Goal: Task Accomplishment & Management: Complete application form

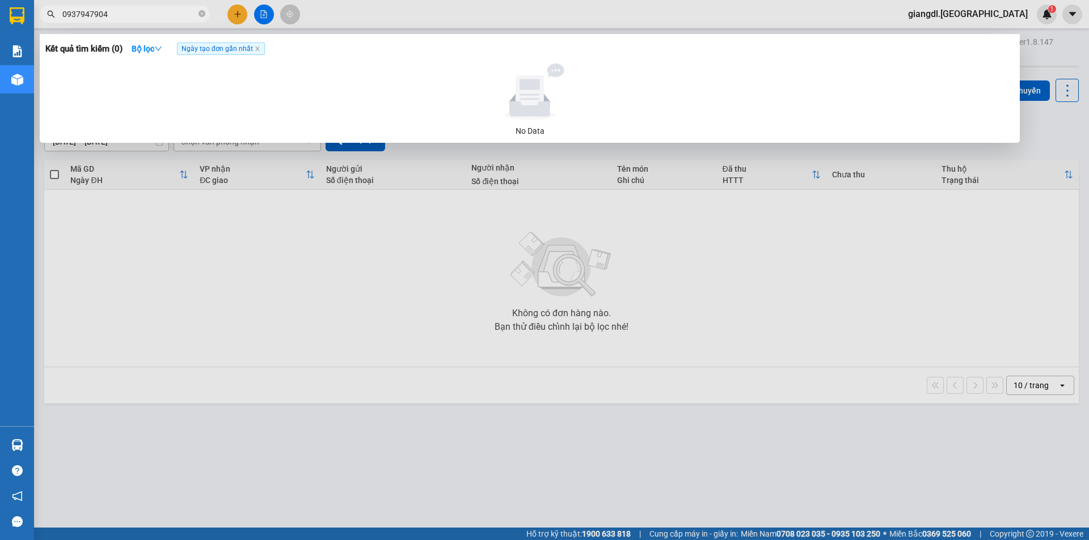
click at [121, 31] on div at bounding box center [544, 270] width 1089 height 540
click at [132, 21] on span "0937947904" at bounding box center [125, 14] width 170 height 17
click at [147, 22] on span "0937947904" at bounding box center [125, 14] width 170 height 17
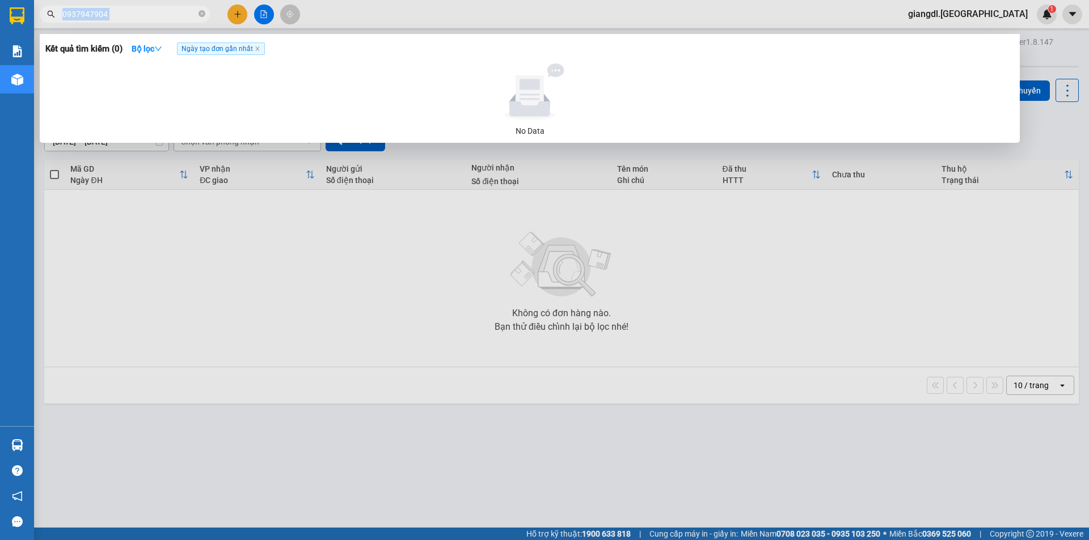
click at [147, 22] on span "0937947904" at bounding box center [125, 14] width 170 height 17
click at [143, 12] on input "0937947904" at bounding box center [129, 14] width 134 height 12
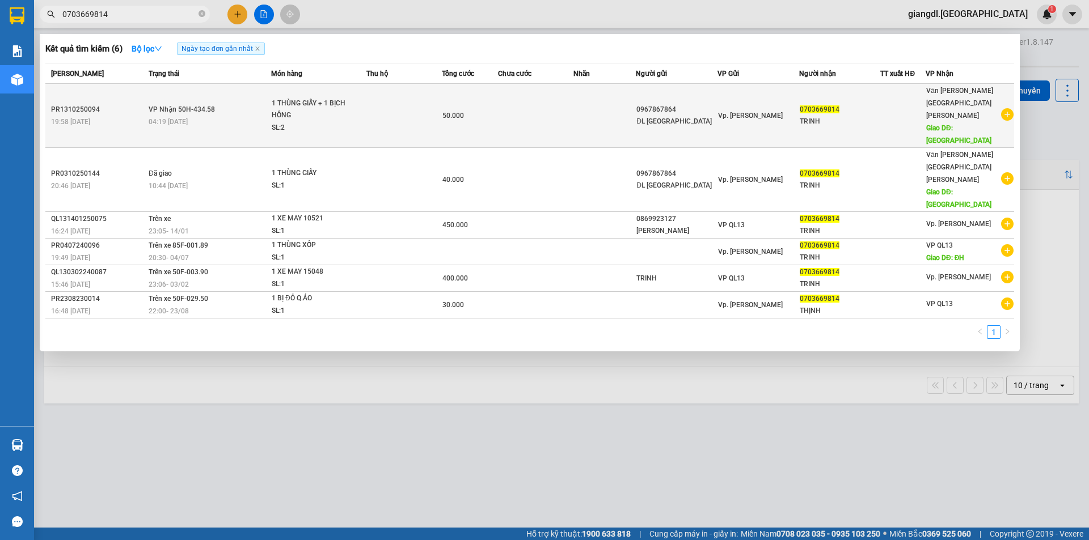
type input "0703669814"
click at [313, 103] on div "1 THÙNG GIẤY + 1 BỊCH HỒNG" at bounding box center [314, 110] width 85 height 24
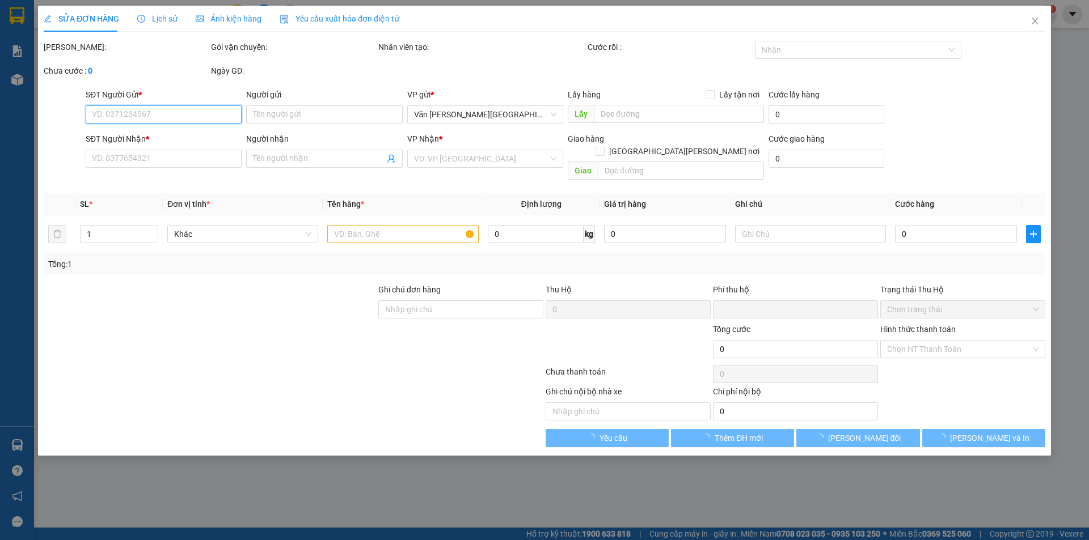
type input "0967867864"
type input "ĐL [GEOGRAPHIC_DATA]"
type input "0703669814"
type input "TRINH"
type input "[GEOGRAPHIC_DATA]"
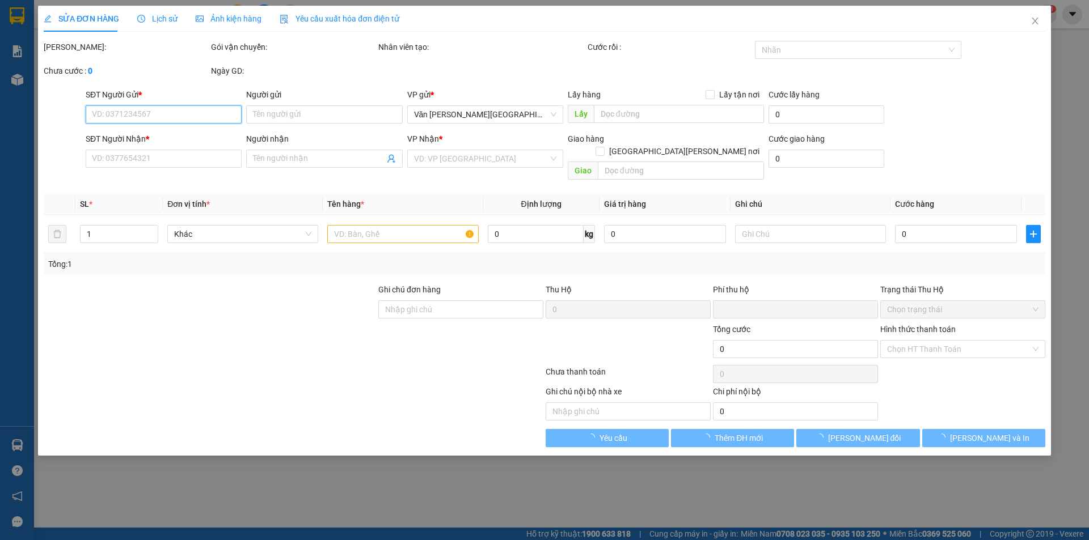
type input "0"
type input "50.000"
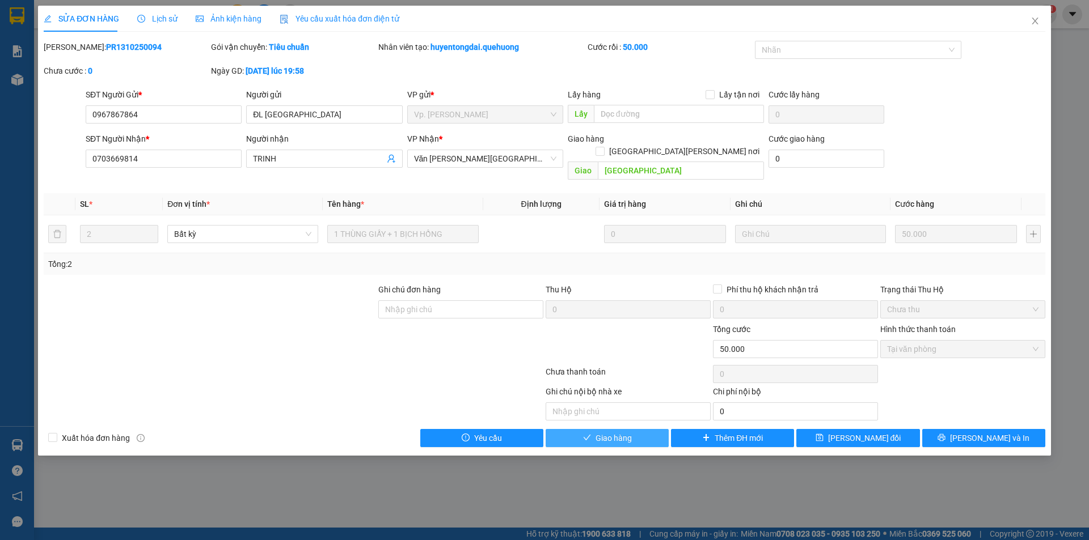
click at [625, 432] on span "Giao hàng" at bounding box center [613, 438] width 36 height 12
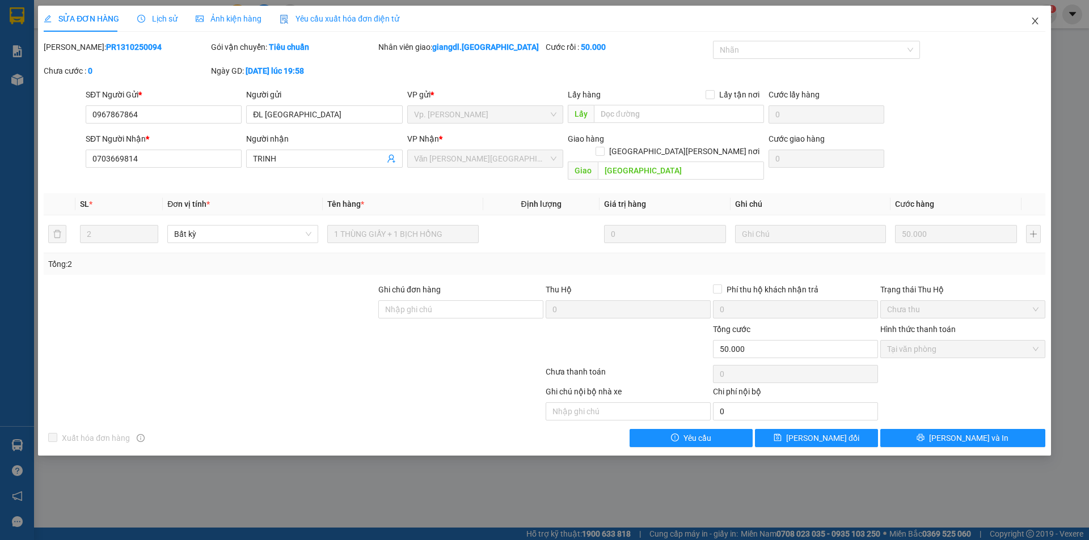
click at [1029, 22] on span "Close" at bounding box center [1035, 22] width 32 height 32
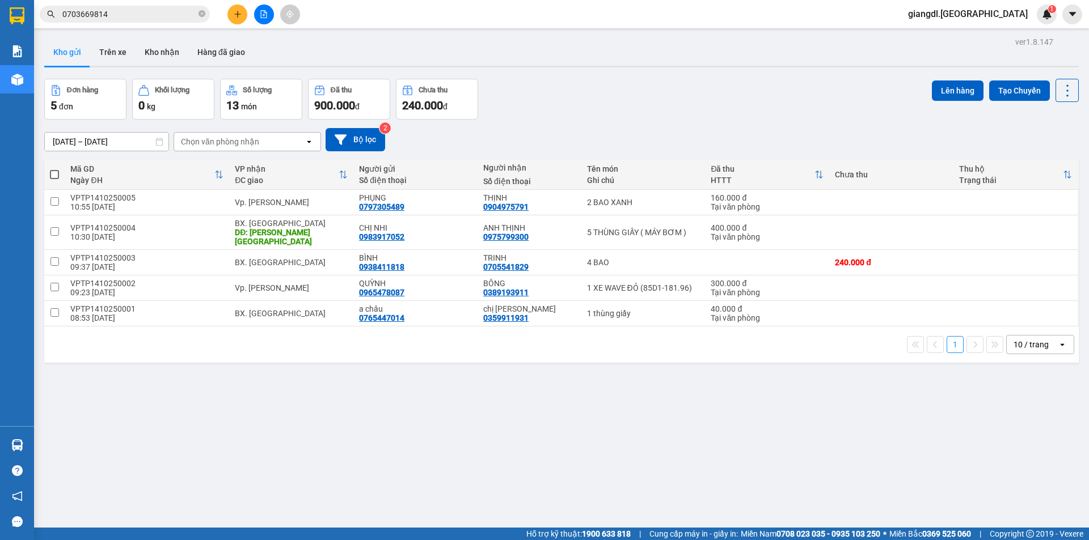
click at [105, 21] on span "0703669814" at bounding box center [125, 14] width 170 height 17
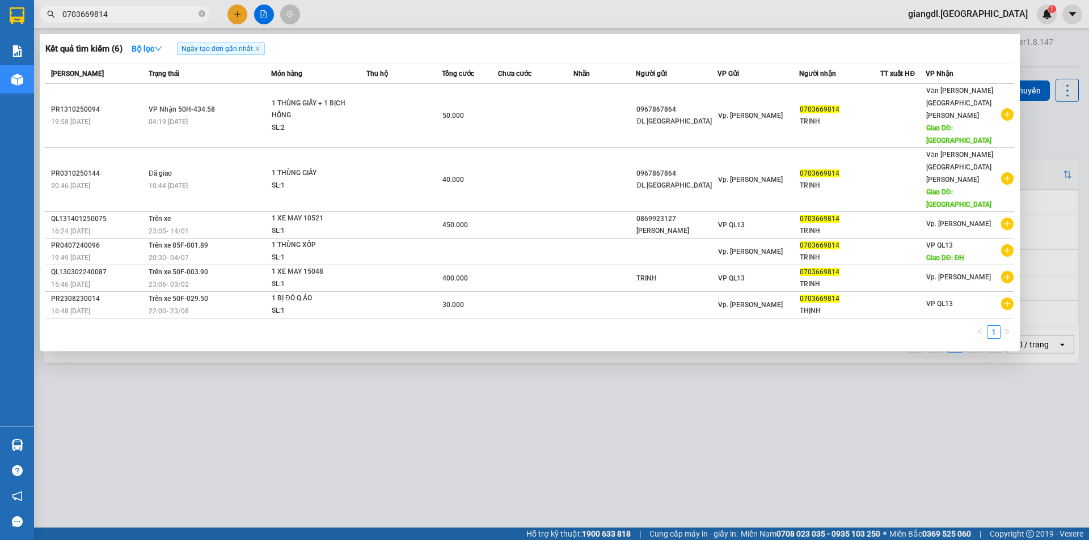
click at [106, 19] on input "0703669814" at bounding box center [129, 14] width 134 height 12
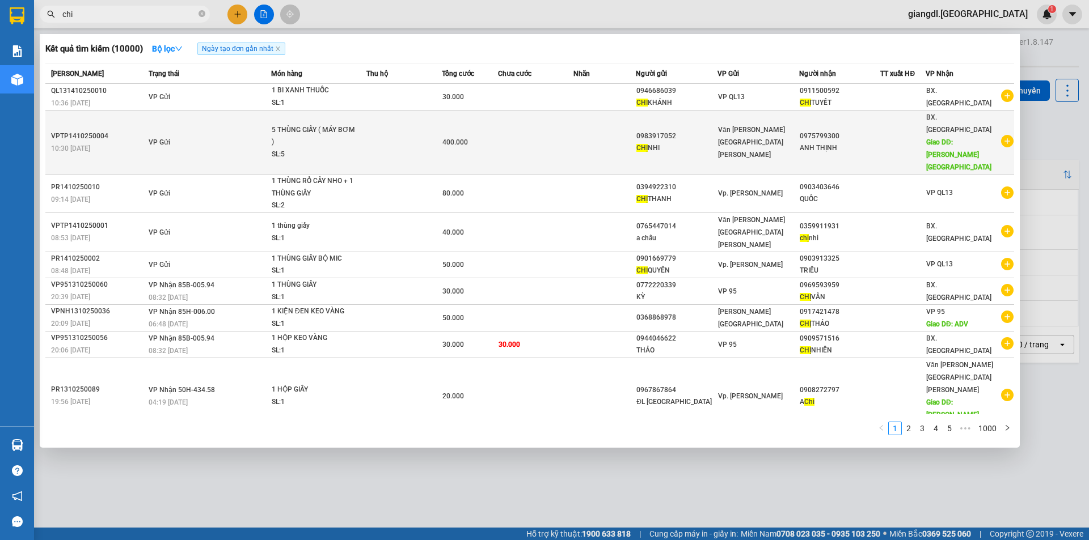
type input "chi"
click at [573, 112] on td at bounding box center [535, 143] width 75 height 64
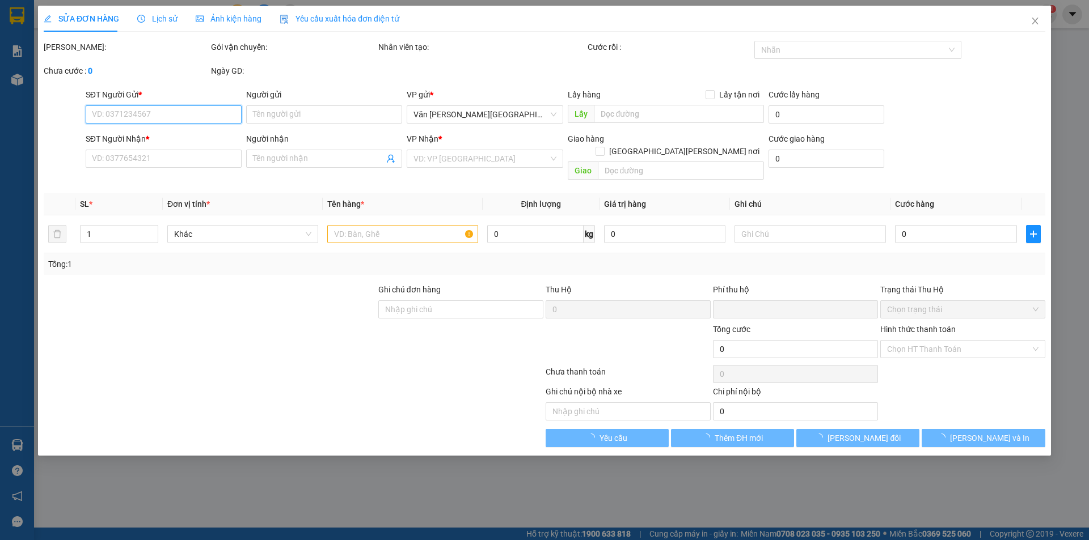
type input "0983917052"
type input "CHỊ NHI"
type input "0975799300"
type input "ANH THỊNH"
type input "[PERSON_NAME][GEOGRAPHIC_DATA]"
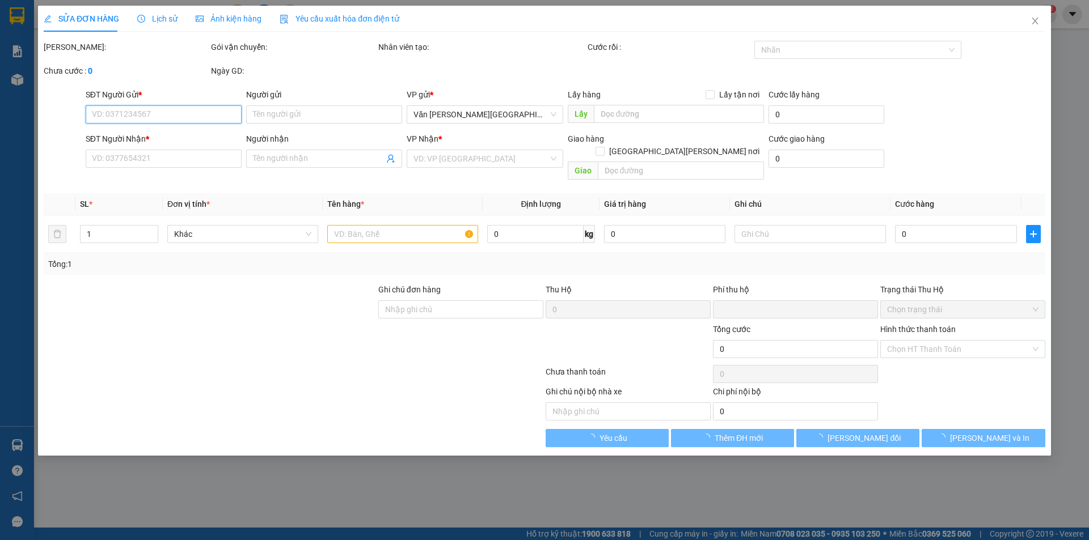
type input "0"
type input "400.000"
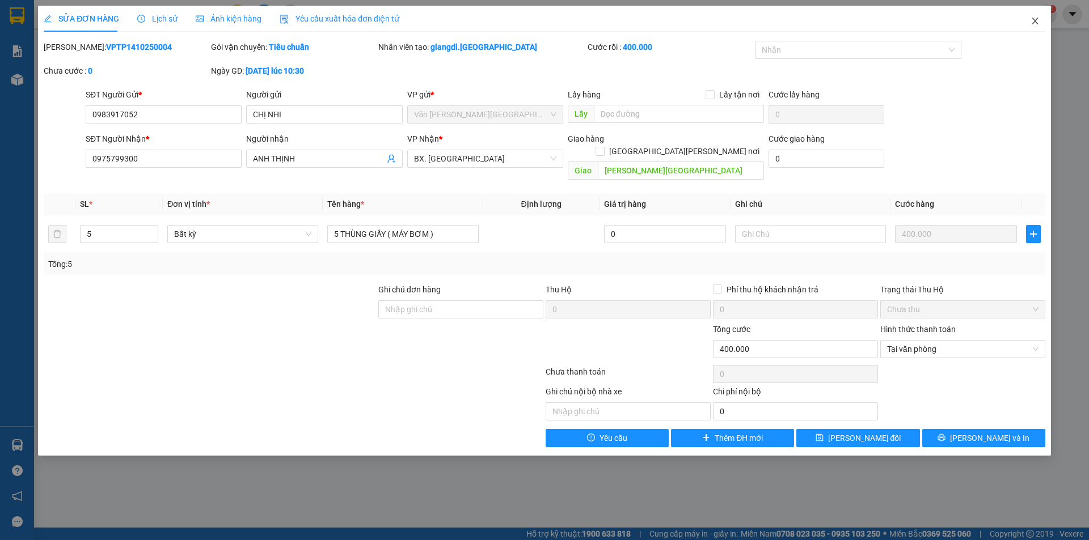
drag, startPoint x: 1030, startPoint y: 21, endPoint x: 824, endPoint y: 29, distance: 205.4
click at [1030, 21] on icon "close" at bounding box center [1034, 20] width 9 height 9
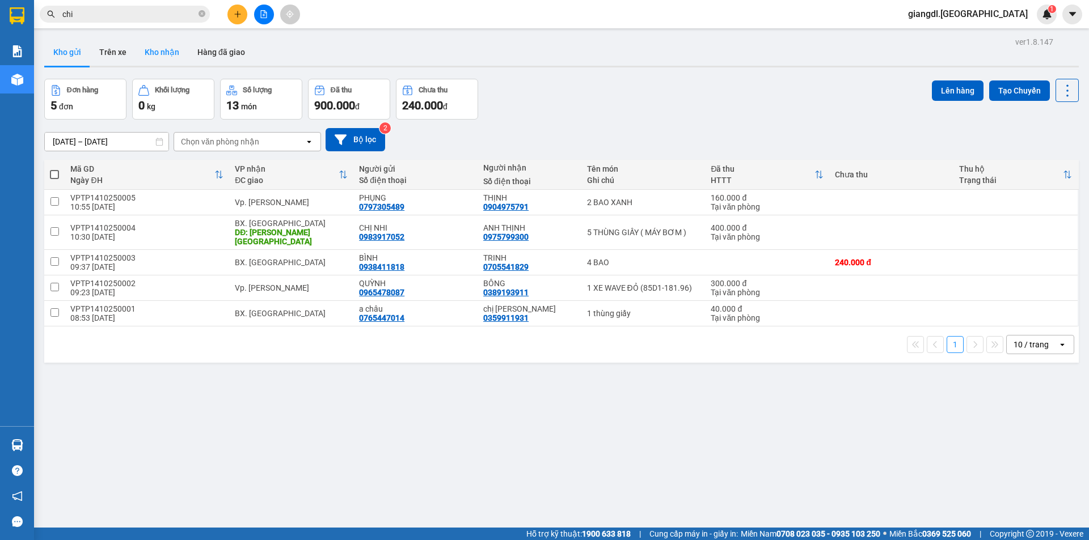
click at [174, 48] on button "Kho nhận" at bounding box center [162, 52] width 53 height 27
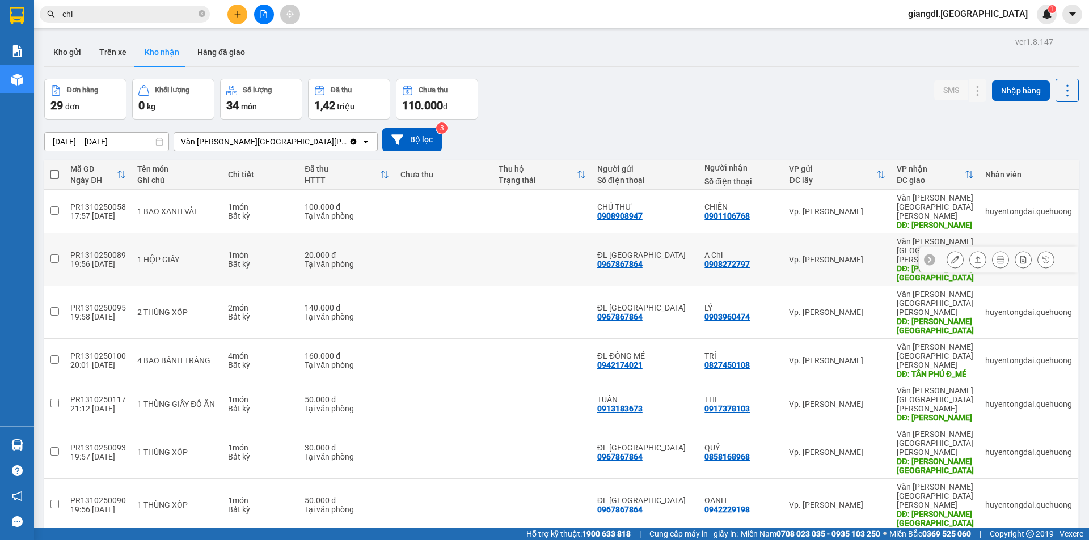
click at [759, 251] on div "A Chi" at bounding box center [740, 255] width 73 height 9
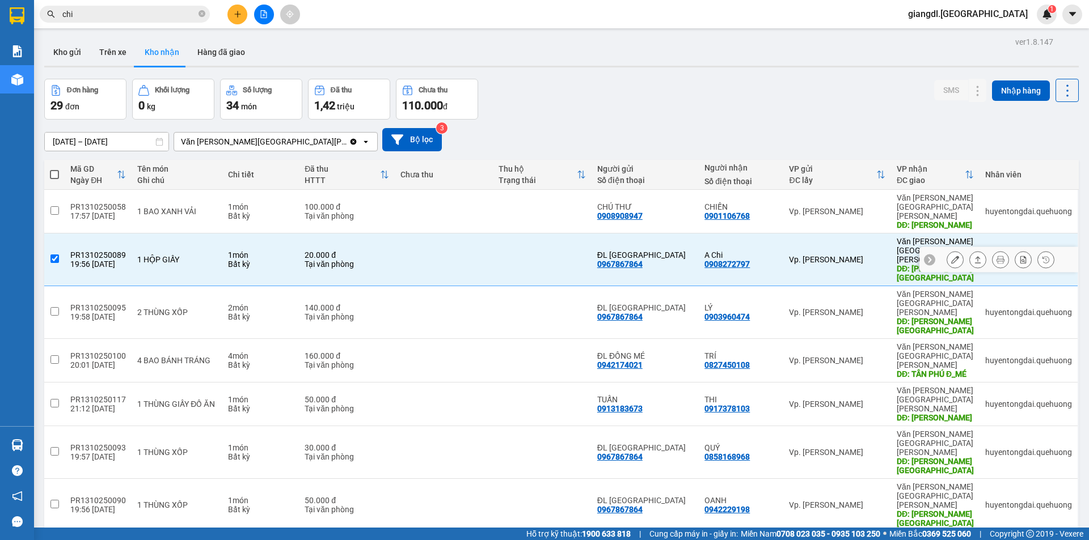
checkbox input "true"
click at [951, 256] on icon at bounding box center [955, 260] width 8 height 8
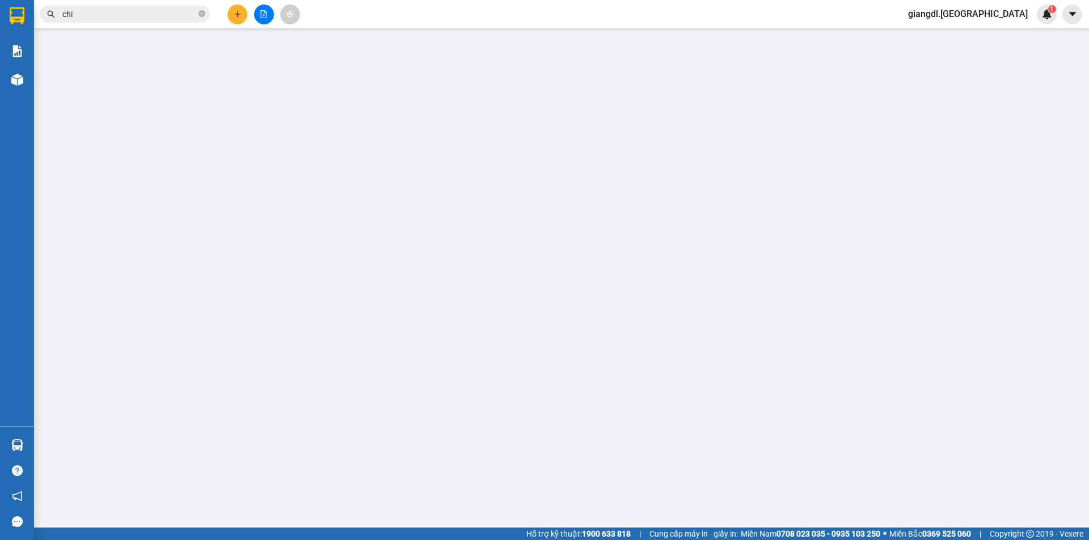
type input "0967867864"
type input "ĐL [GEOGRAPHIC_DATA]"
type input "0908272797"
type input "A Chi"
type input "[PERSON_NAME] Đ_HẢI"
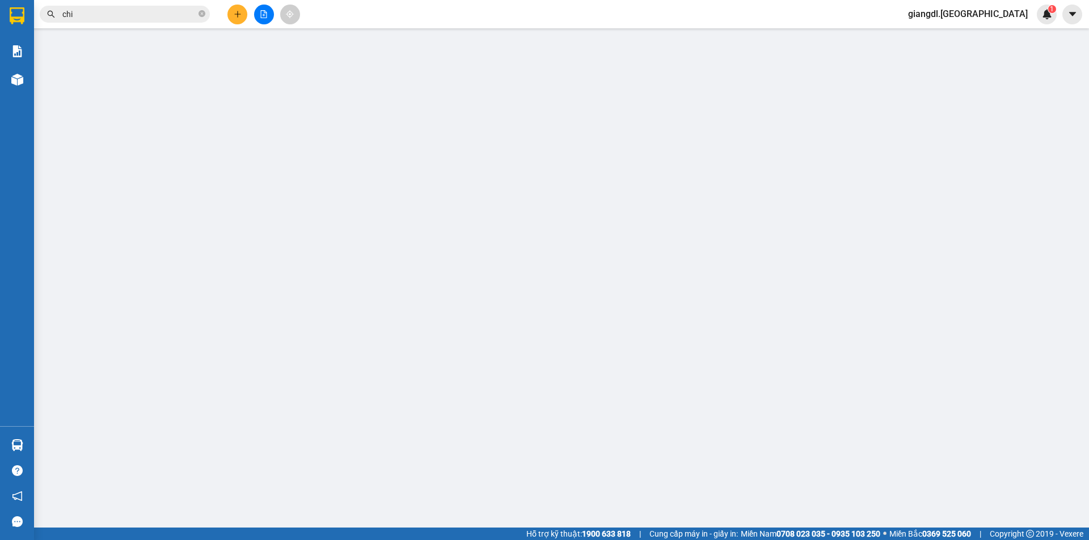
type input "0"
type input "20.000"
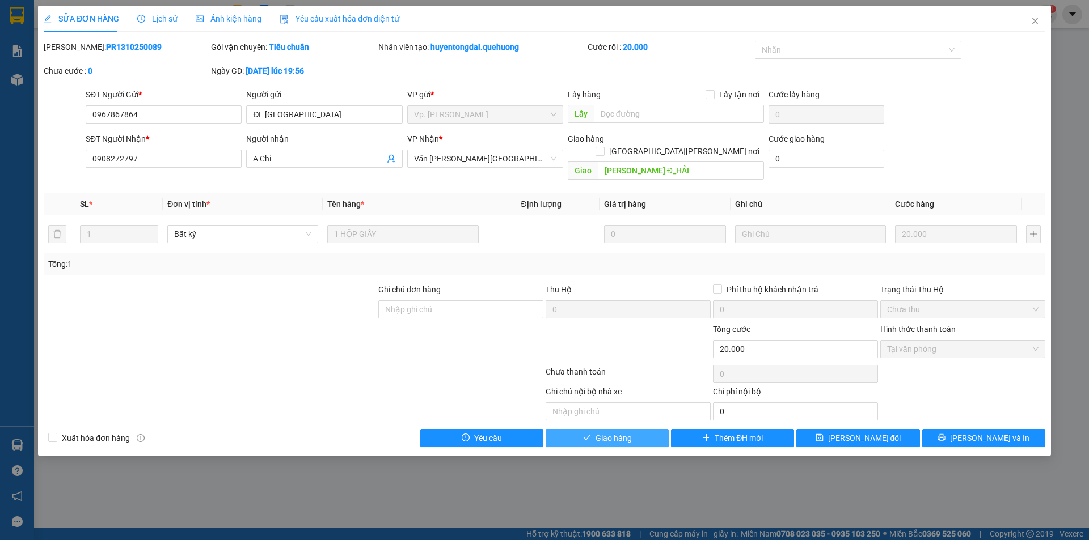
click at [637, 429] on button "Giao hàng" at bounding box center [606, 438] width 123 height 18
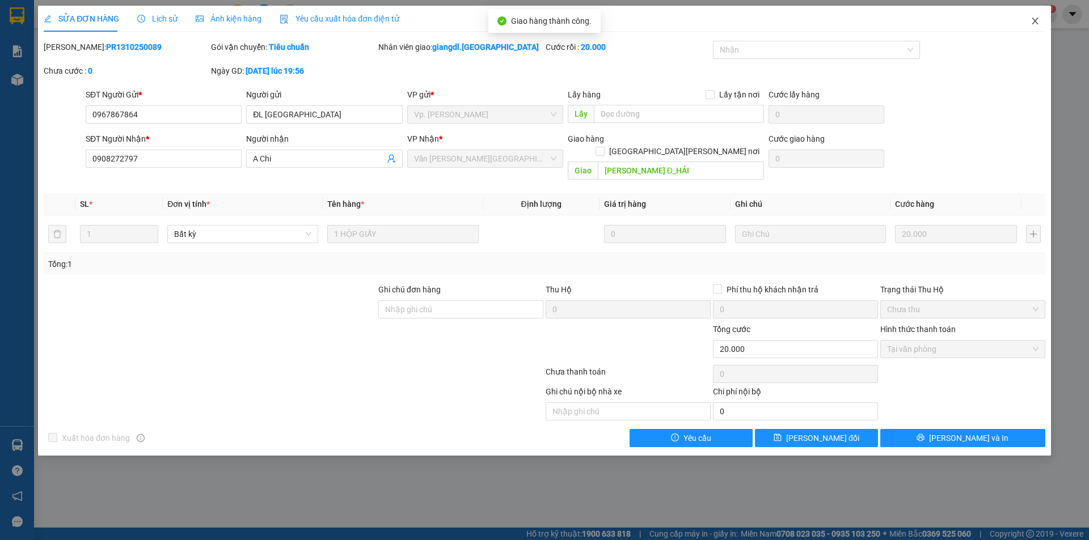
click at [1040, 24] on span "Close" at bounding box center [1035, 22] width 32 height 32
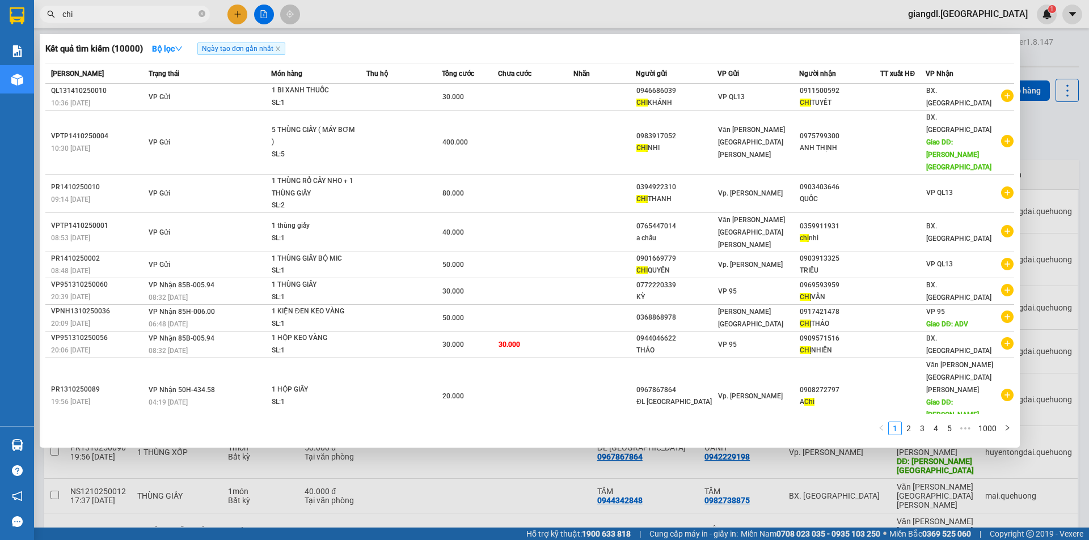
click at [142, 18] on input "chi" at bounding box center [129, 14] width 134 height 12
paste input "0978000785"
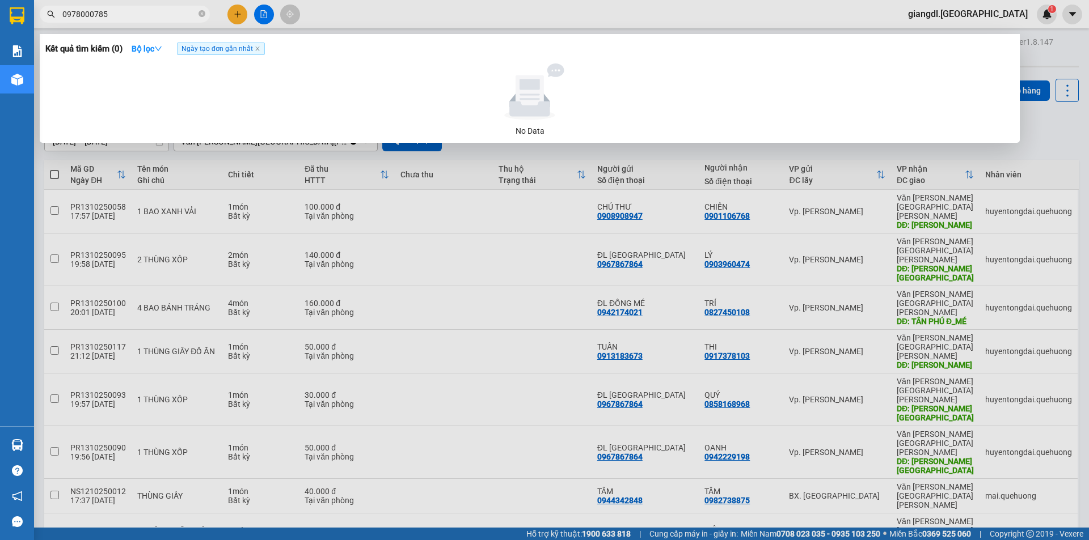
type input "0978000785"
click at [133, 12] on input "0978000785" at bounding box center [129, 14] width 134 height 12
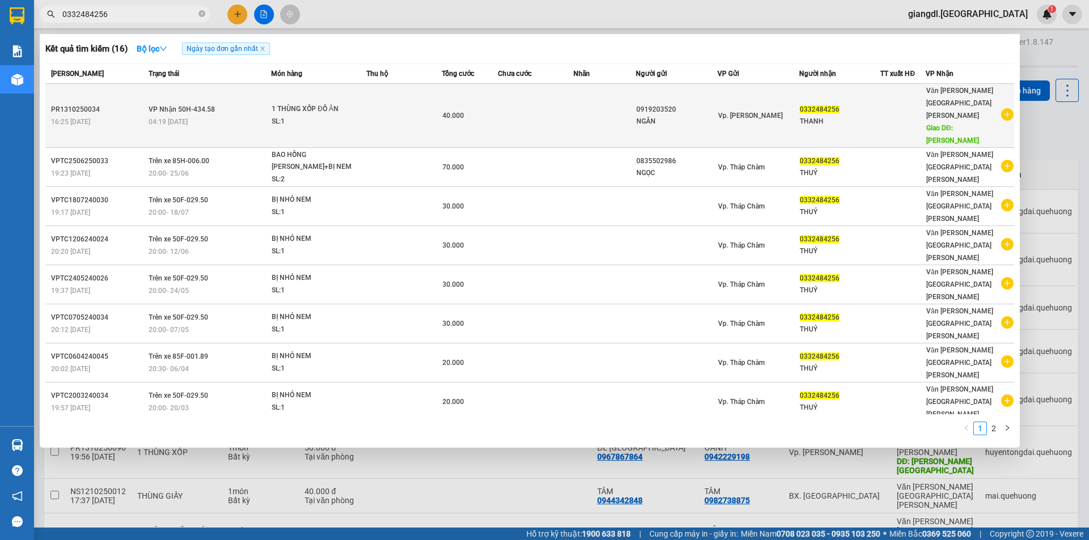
type input "0332484256"
click at [442, 102] on td at bounding box center [403, 116] width 75 height 64
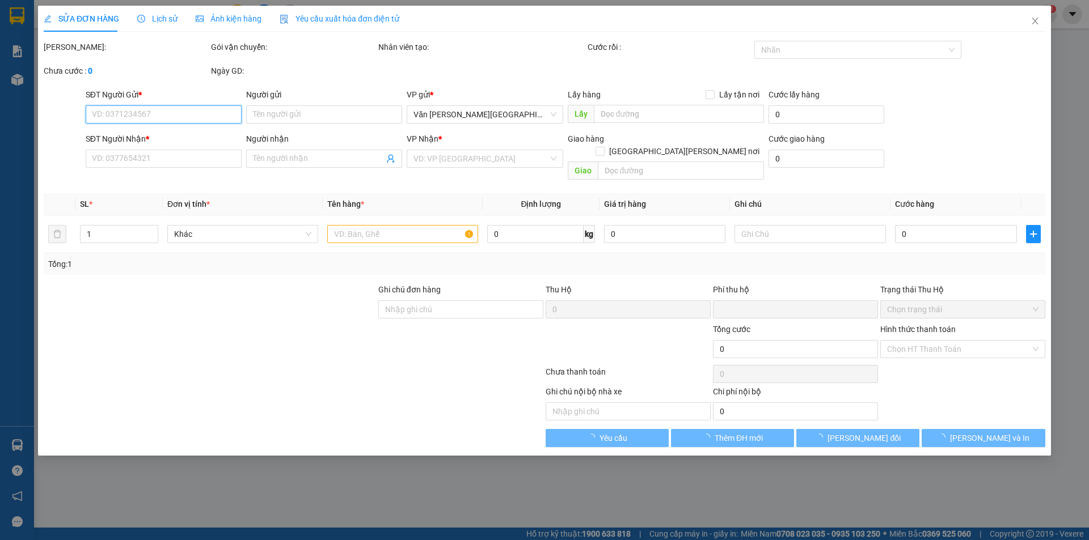
type input "0919203520"
type input "NGÂN"
type input "0332484256"
type input "THANH"
type input "TÂN PHÚ"
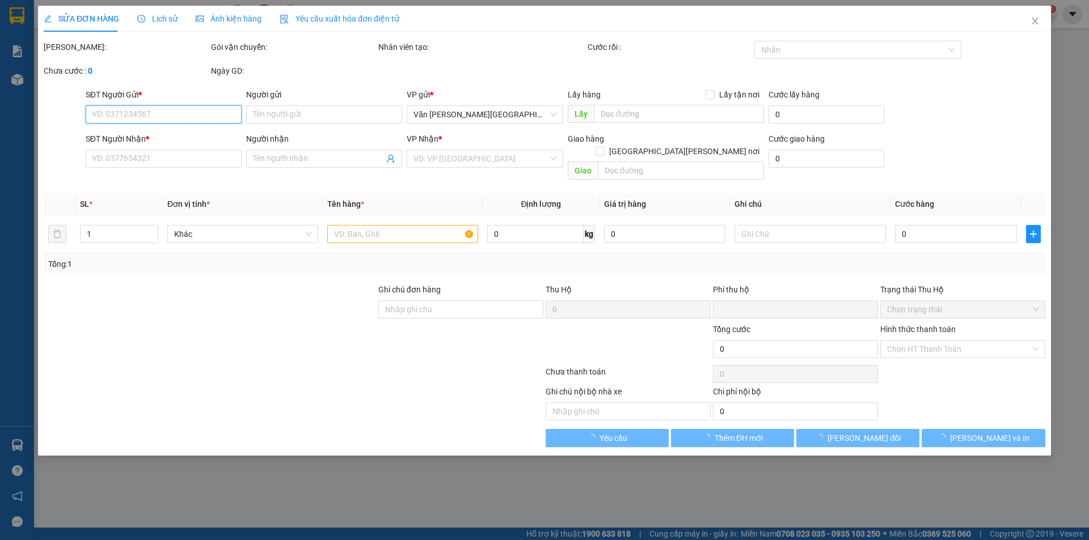
type input "0"
type input "40.000"
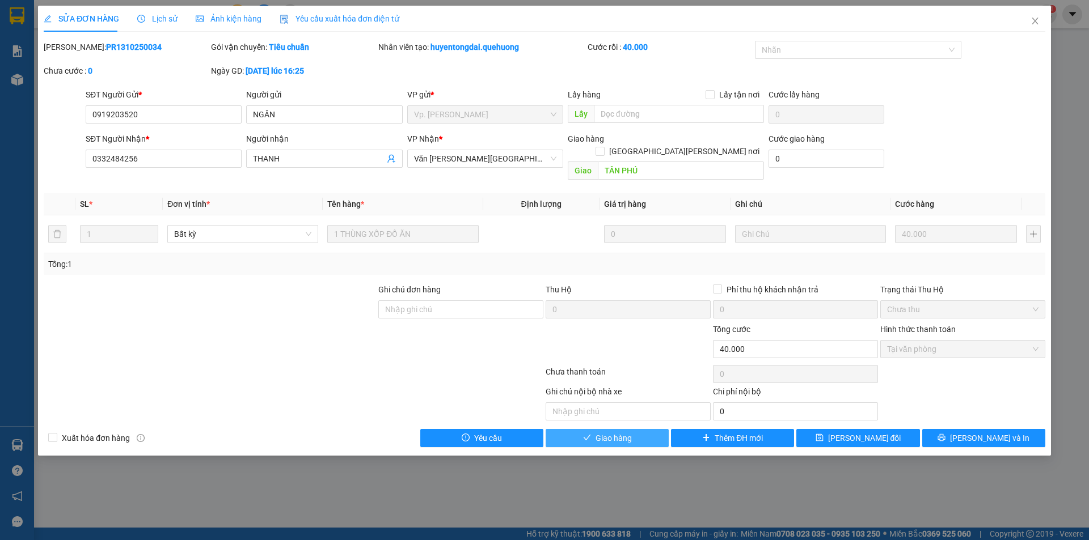
click at [604, 432] on span "Giao hàng" at bounding box center [613, 438] width 36 height 12
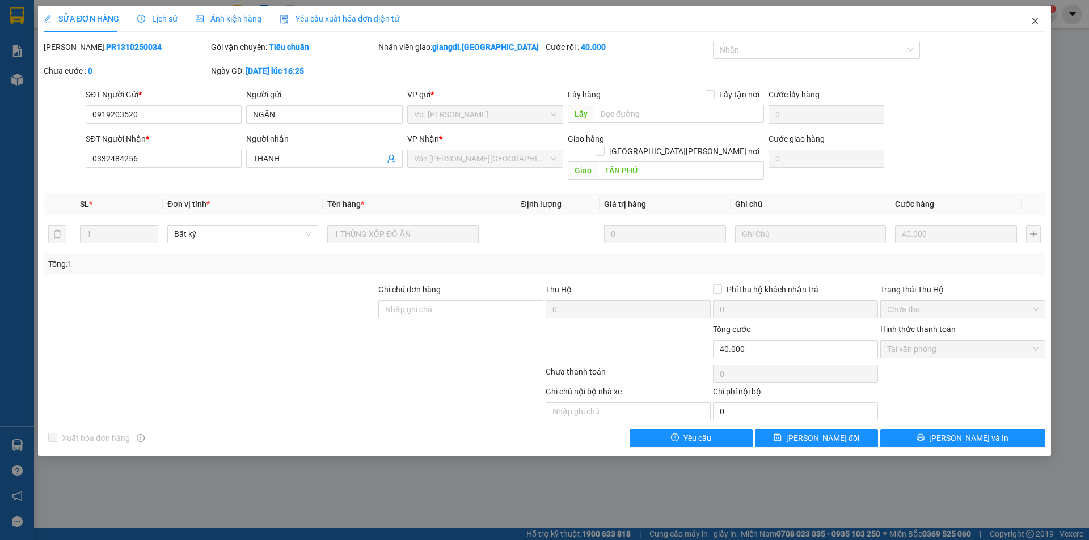
click at [1034, 23] on icon "close" at bounding box center [1034, 21] width 6 height 7
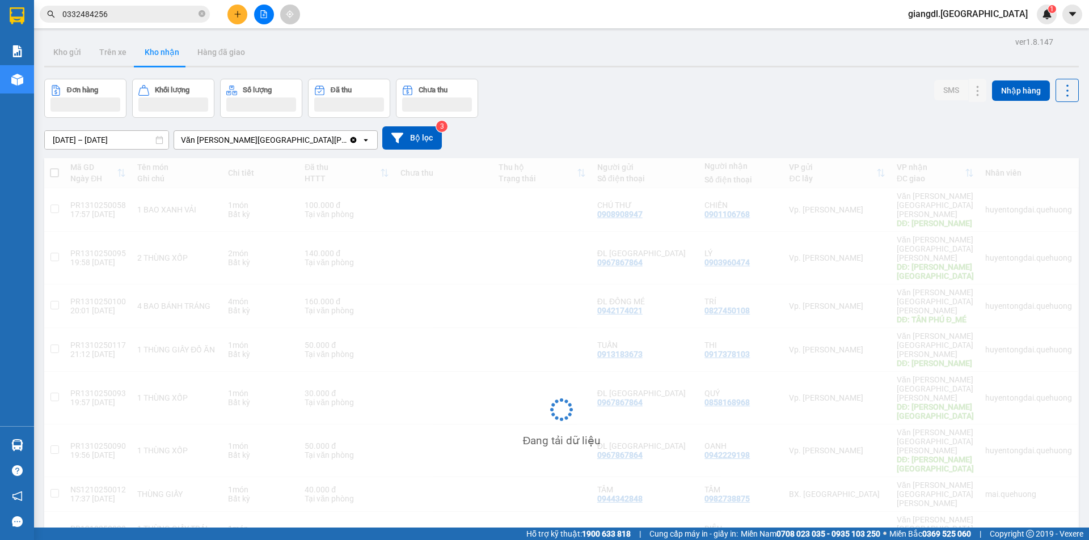
click at [142, 14] on input "0332484256" at bounding box center [129, 14] width 134 height 12
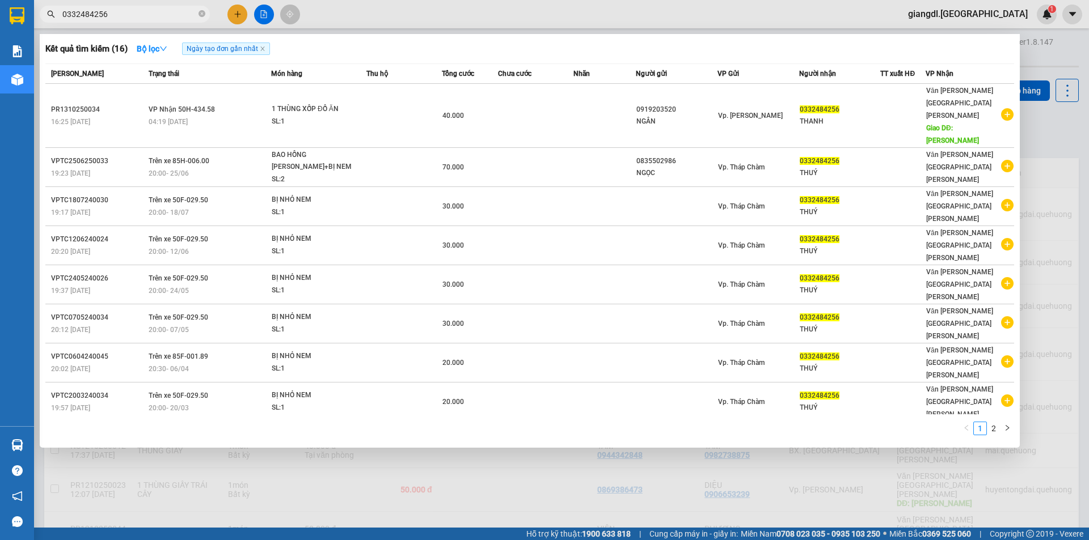
click at [142, 14] on input "0332484256" at bounding box center [129, 14] width 134 height 12
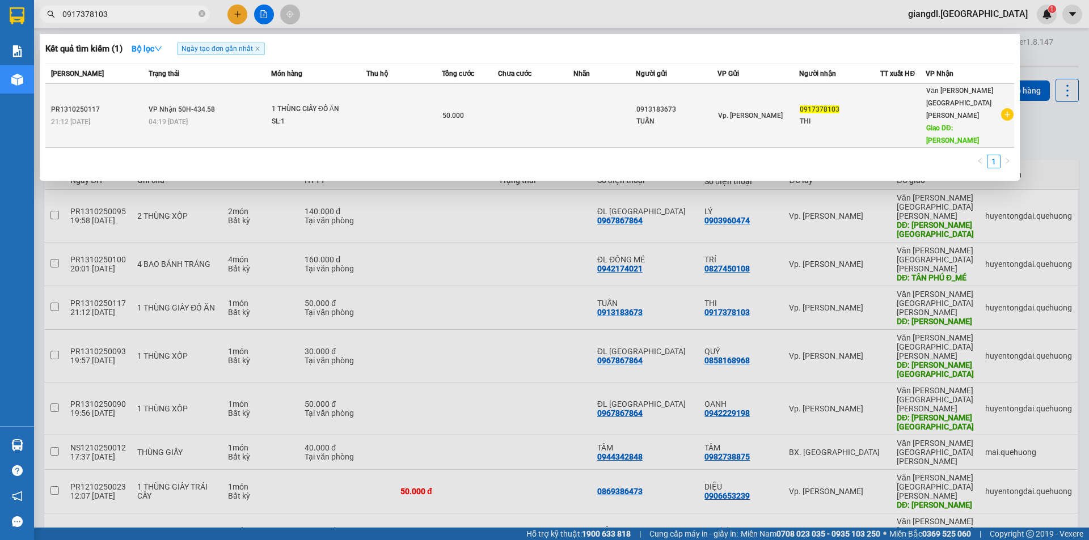
type input "0917378103"
click at [432, 96] on td at bounding box center [403, 116] width 75 height 64
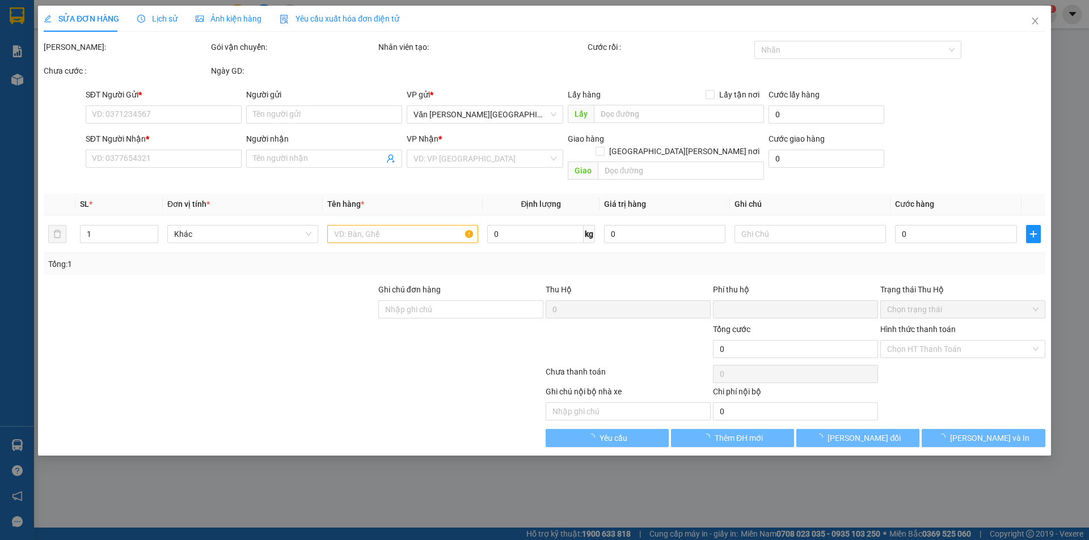
type input "0913183673"
type input "TUẤN"
type input "0917378103"
type input "THI"
type input "TÂN PHÚ"
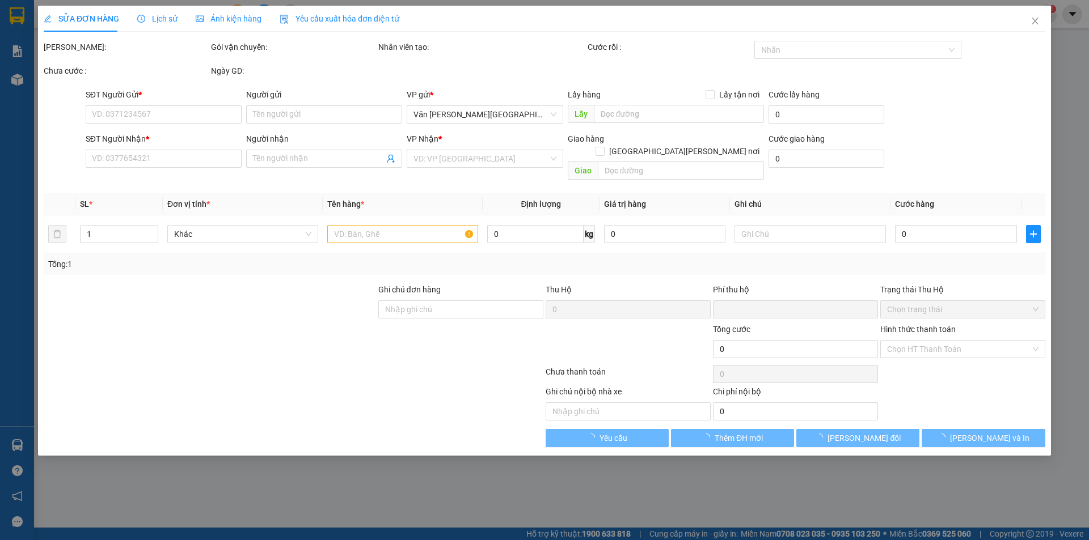
type input "0"
type input "50.000"
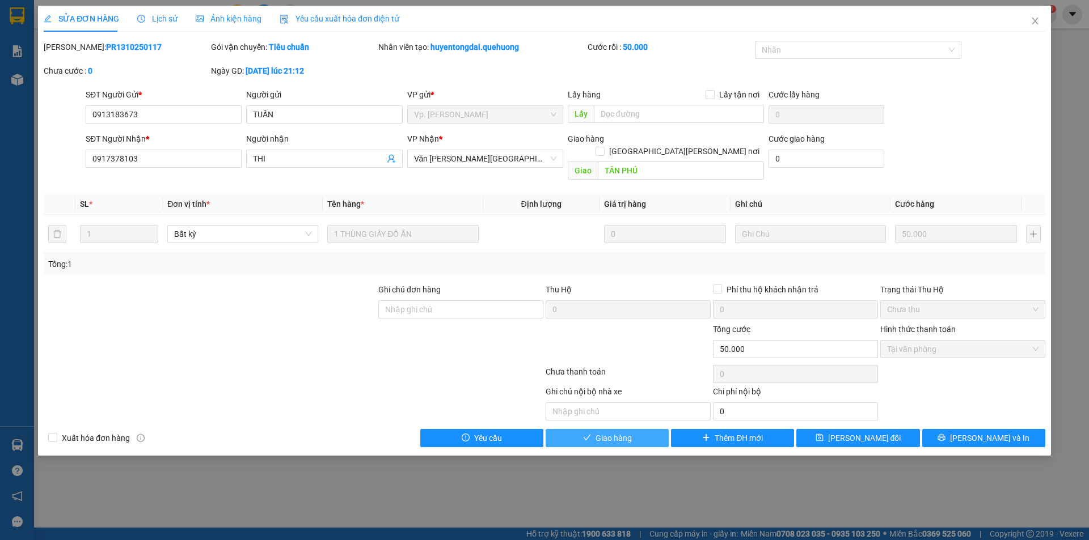
click at [628, 432] on span "Giao hàng" at bounding box center [613, 438] width 36 height 12
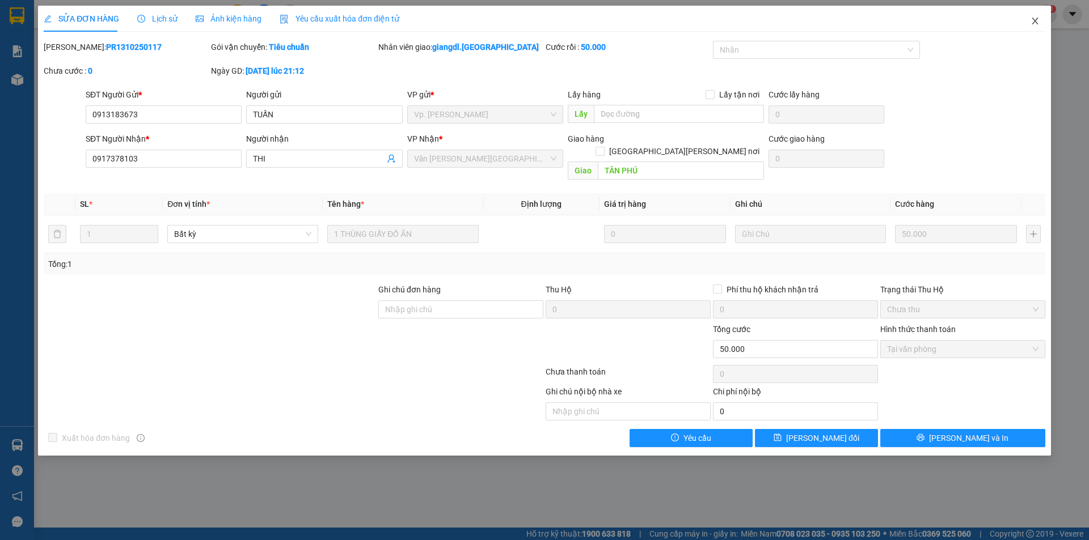
click at [1035, 20] on icon "close" at bounding box center [1034, 20] width 9 height 9
